Goal: Information Seeking & Learning: Check status

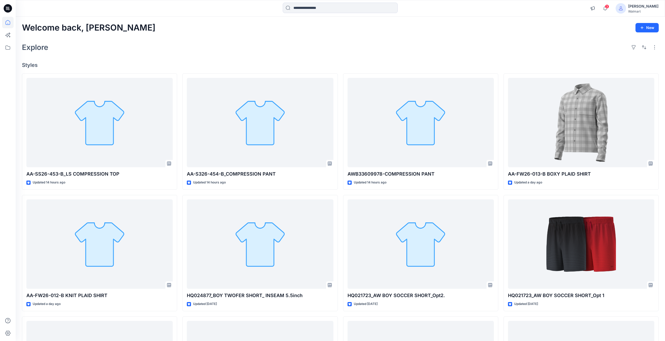
click at [10, 8] on icon at bounding box center [8, 8] width 8 height 8
click at [609, 7] on span "3" at bounding box center [607, 6] width 4 height 4
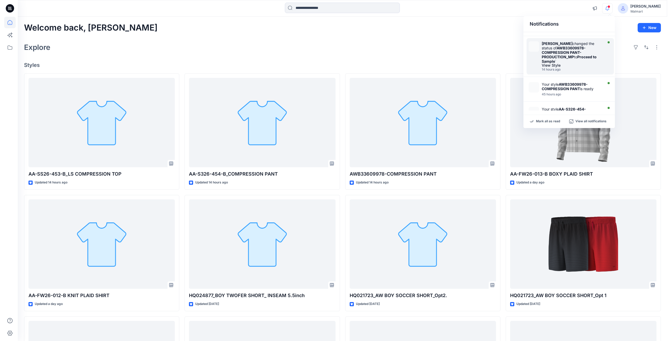
scroll to position [78, 0]
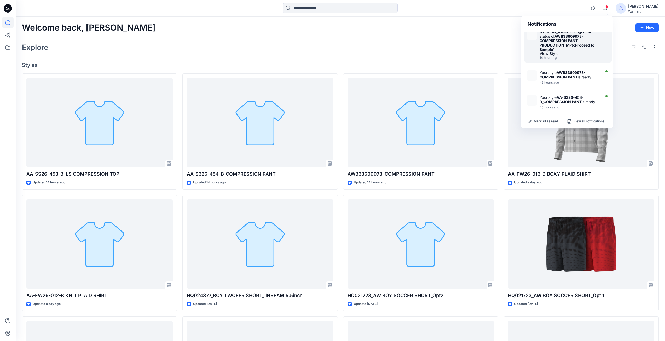
click at [554, 45] on strong "AWB33609978-COMPRESSION PANT-PRODUCTION_MP" at bounding box center [562, 40] width 44 height 13
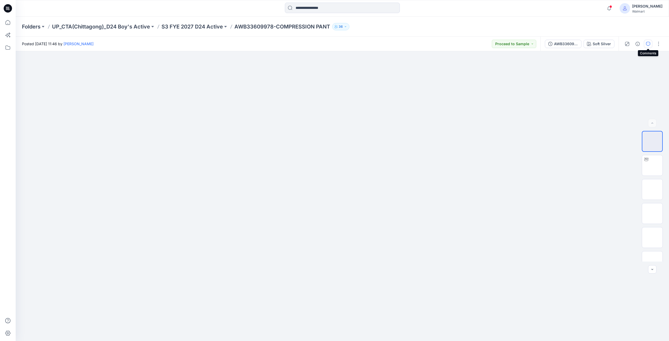
click at [648, 43] on icon "button" at bounding box center [648, 44] width 4 height 4
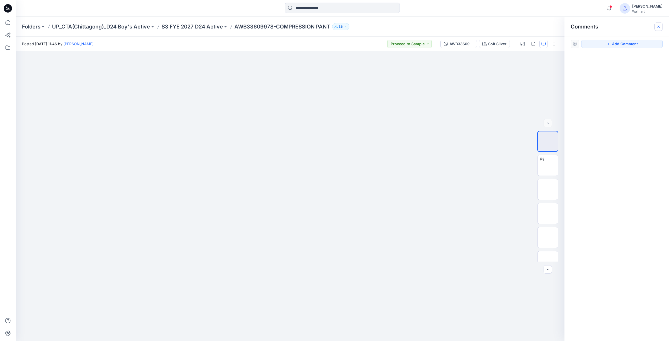
click at [658, 27] on icon "button" at bounding box center [659, 26] width 2 height 2
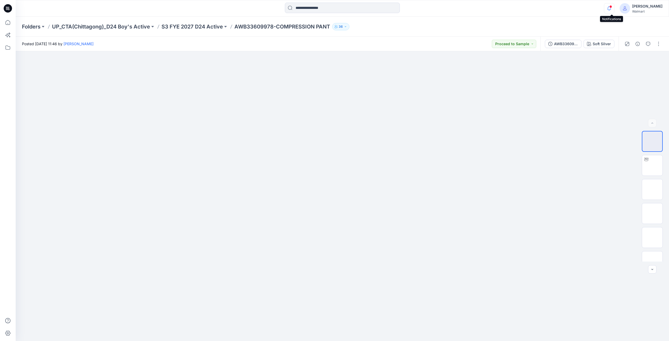
click at [612, 8] on icon "button" at bounding box center [609, 8] width 10 height 10
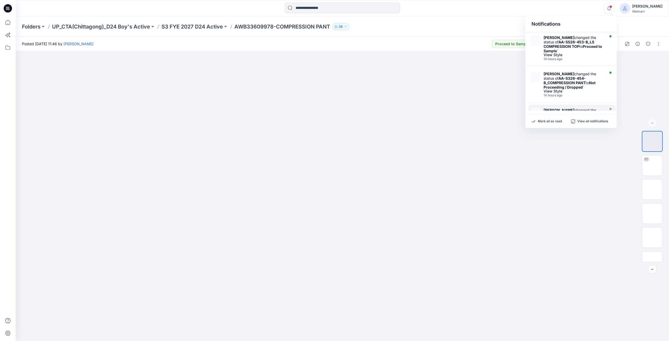
click at [452, 30] on div "Folders UP_CTA(Chittagong)_D24 Boy's Active S3 FYE 2027 D24 Active AWB33609978-…" at bounding box center [343, 27] width 654 height 20
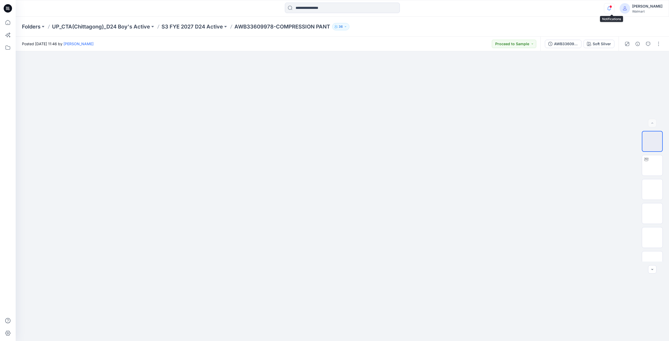
click at [612, 8] on icon "button" at bounding box center [609, 8] width 10 height 10
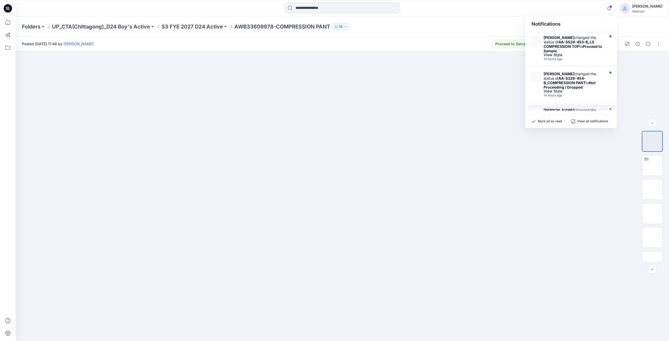
click at [470, 28] on div "Folders UP_CTA(Chittagong)_D24 Boy's Active S3 FYE 2027 D24 Active AWB33609978-…" at bounding box center [322, 26] width 600 height 7
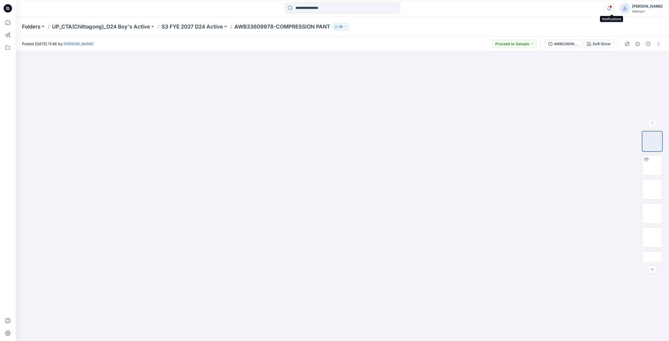
click at [612, 9] on icon "button" at bounding box center [609, 8] width 10 height 10
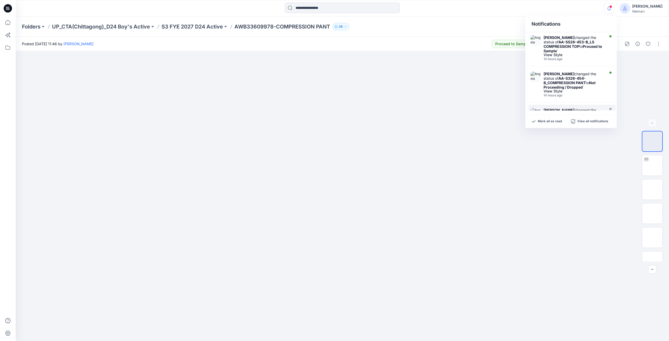
click at [495, 17] on div "Folders UP_CTA(Chittagong)_D24 Boy's Active S3 FYE 2027 D24 Active AWB33609978-…" at bounding box center [343, 27] width 654 height 20
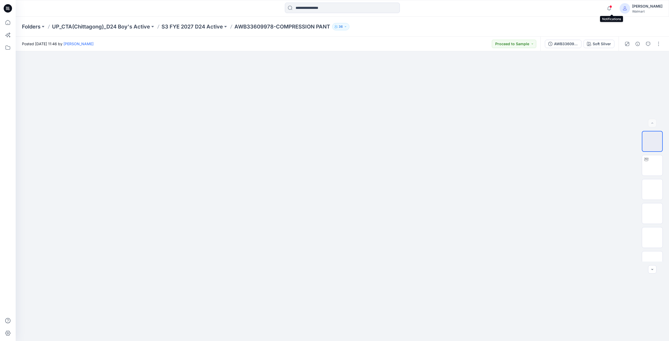
click at [612, 8] on span at bounding box center [611, 6] width 3 height 3
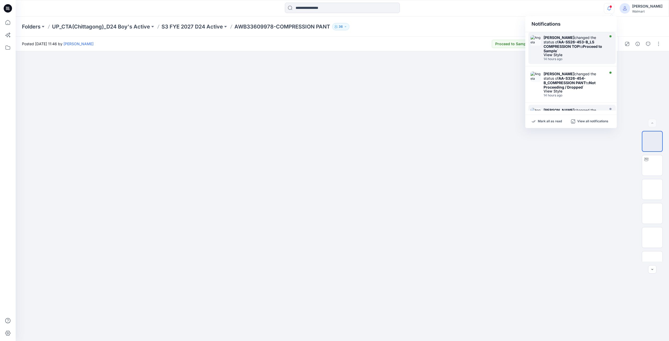
click at [563, 46] on strong "AA-SS26-453-B_LS COMPRESSION TOP" at bounding box center [569, 44] width 51 height 9
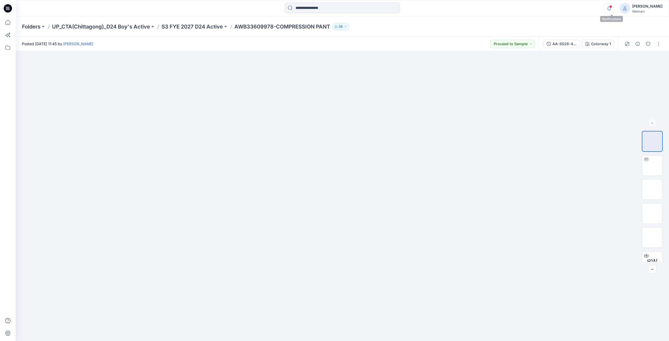
click at [614, 9] on icon "button" at bounding box center [609, 8] width 10 height 10
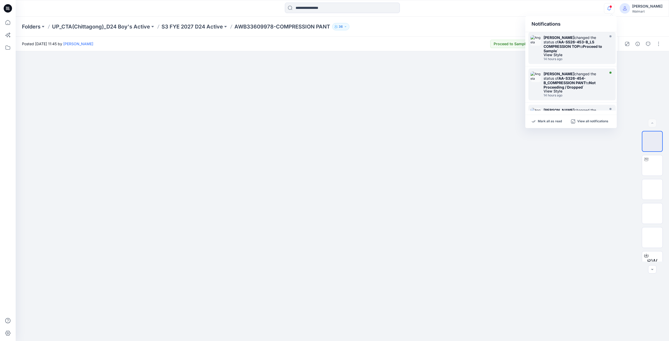
click at [565, 83] on strong "AA-S326-454-B_COMPRESSION PANT" at bounding box center [565, 80] width 42 height 9
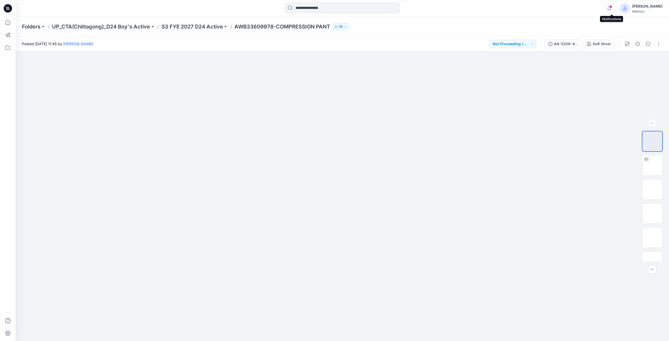
click at [611, 9] on icon "button" at bounding box center [609, 8] width 10 height 10
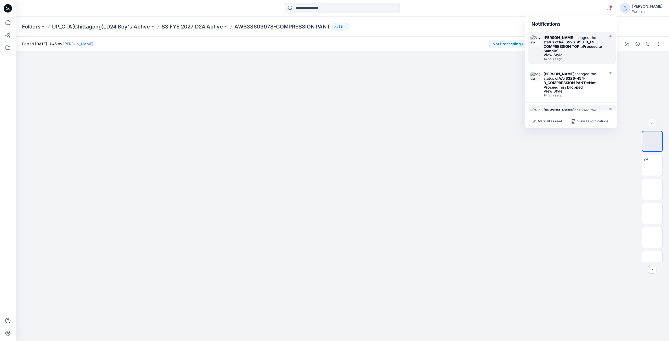
click at [567, 49] on div "Angela Bohannan changed the status of AA-SS26-453-B_LS COMPRESSION TOP to Proce…" at bounding box center [574, 44] width 60 height 18
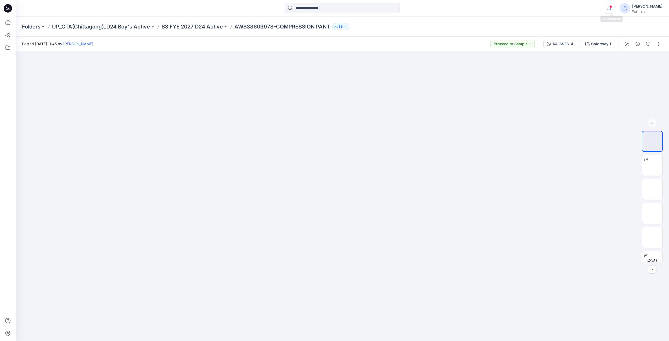
click at [612, 7] on icon "button" at bounding box center [609, 8] width 10 height 10
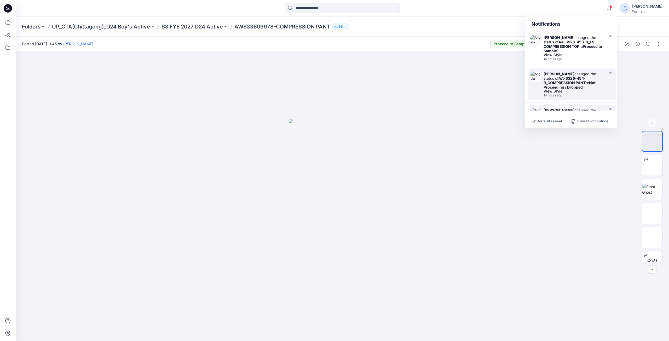
click at [561, 83] on strong "AA-S326-454-B_COMPRESSION PANT" at bounding box center [565, 80] width 42 height 9
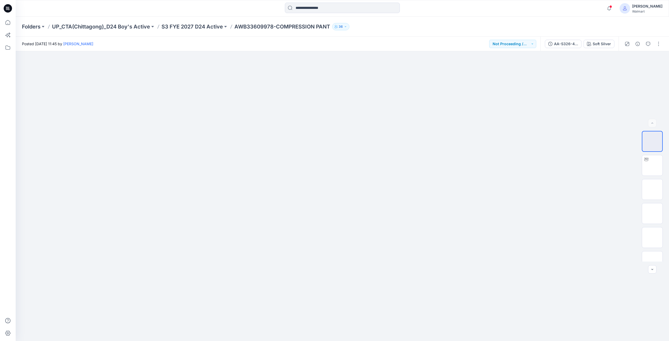
click at [612, 8] on span at bounding box center [611, 6] width 3 height 3
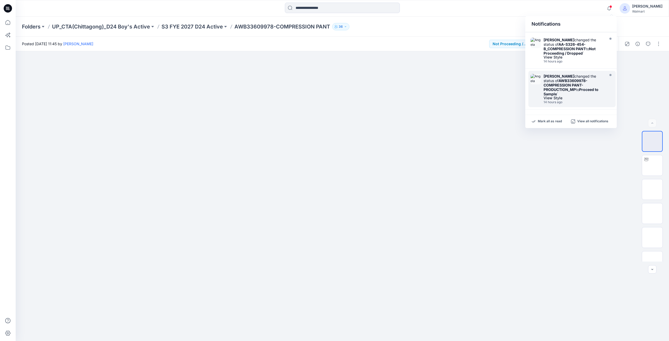
scroll to position [41, 0]
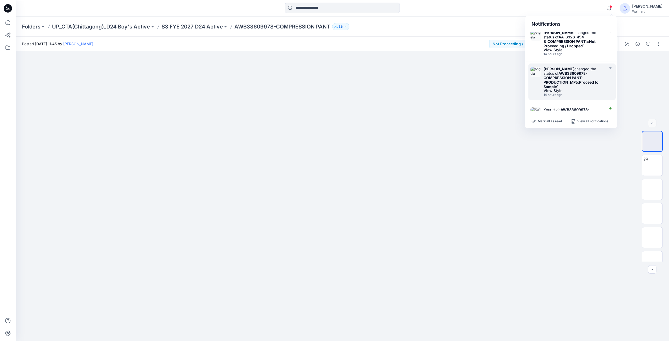
click at [579, 79] on strong "AWB33609978-COMPRESSION PANT-PRODUCTION_MP" at bounding box center [566, 77] width 44 height 13
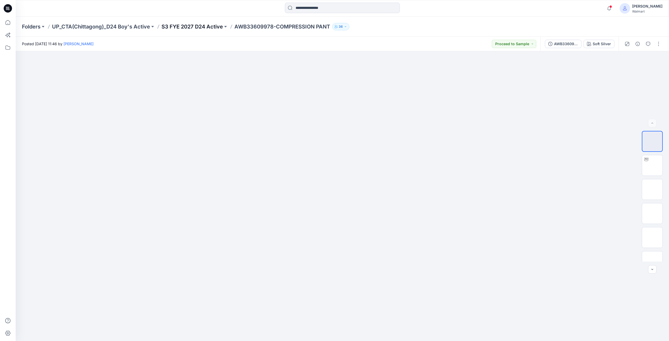
click at [201, 26] on p "S3 FYE 2027 D24 Active" at bounding box center [192, 26] width 61 height 7
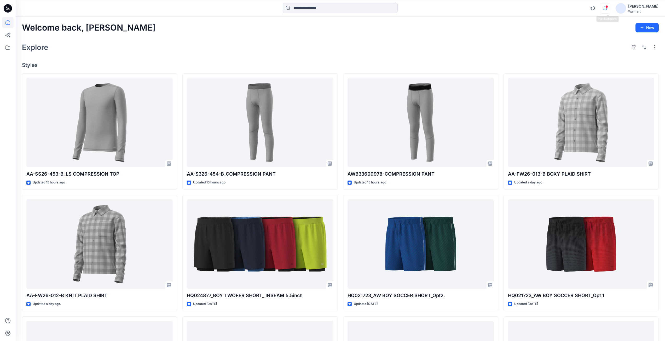
click at [609, 5] on icon "button" at bounding box center [606, 8] width 10 height 10
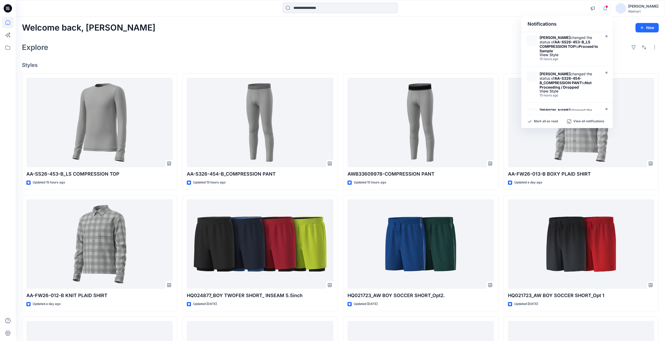
click at [453, 45] on div "Explore" at bounding box center [340, 47] width 637 height 13
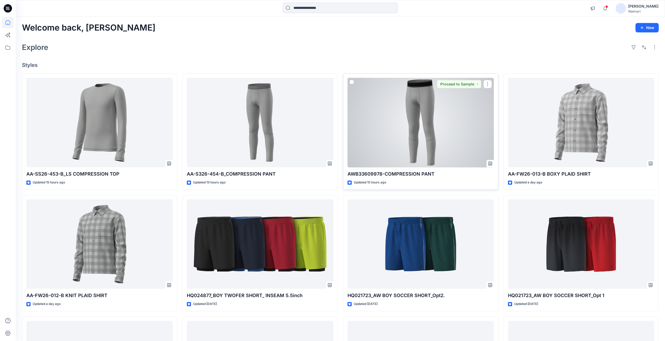
click at [437, 107] on div at bounding box center [421, 123] width 146 height 90
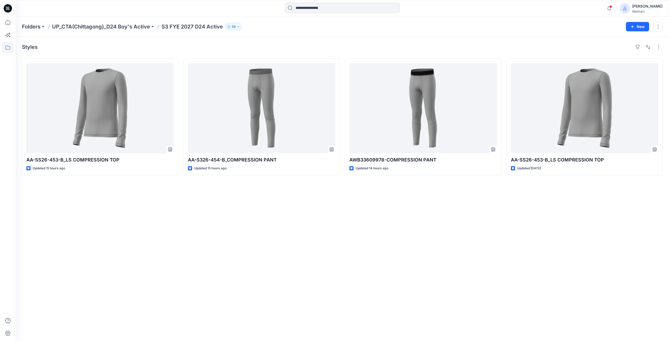
scroll to position [41, 0]
